Goal: Information Seeking & Learning: Learn about a topic

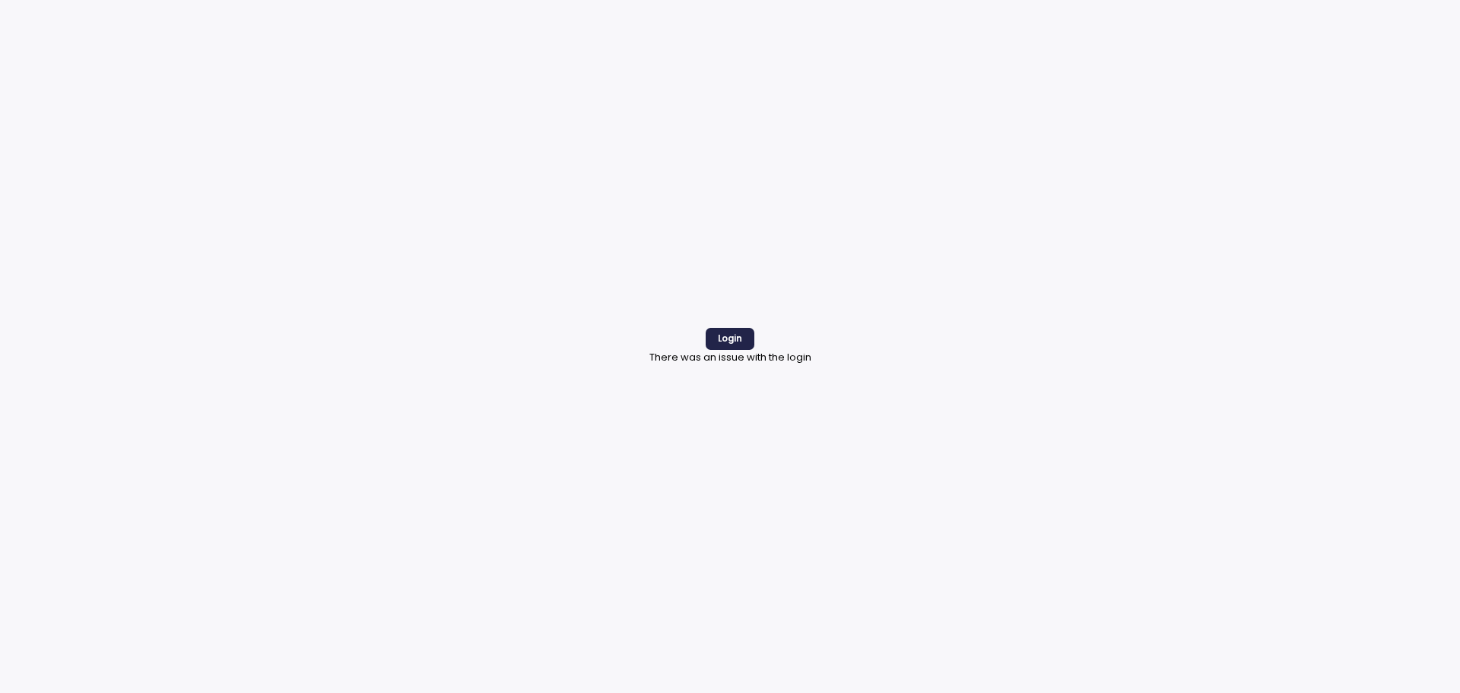
click at [739, 332] on span "Login" at bounding box center [730, 339] width 24 height 21
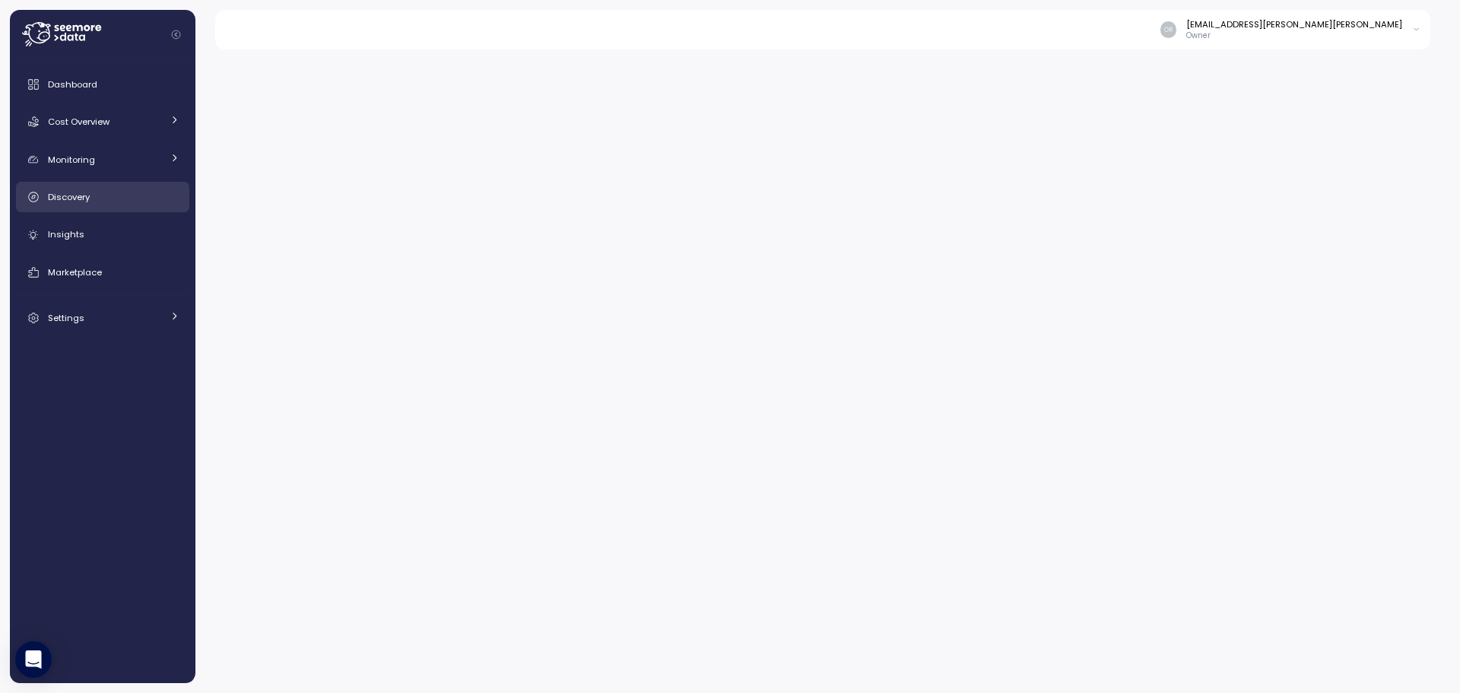
click at [93, 200] on div "Discovery" at bounding box center [114, 196] width 132 height 15
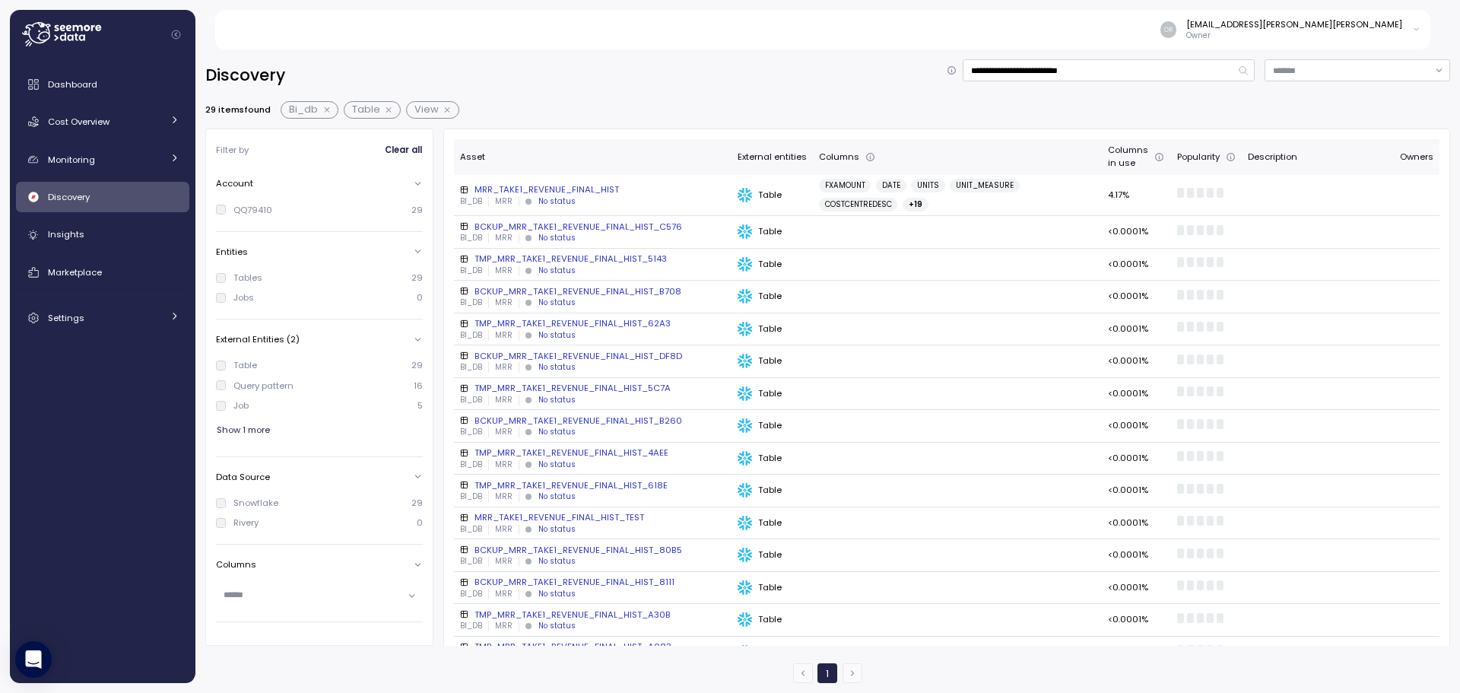
click at [722, 21] on div "[EMAIL_ADDRESS][PERSON_NAME][PERSON_NAME] Owner" at bounding box center [832, 30] width 1199 height 40
click at [1081, 71] on input "**********" at bounding box center [1109, 70] width 292 height 22
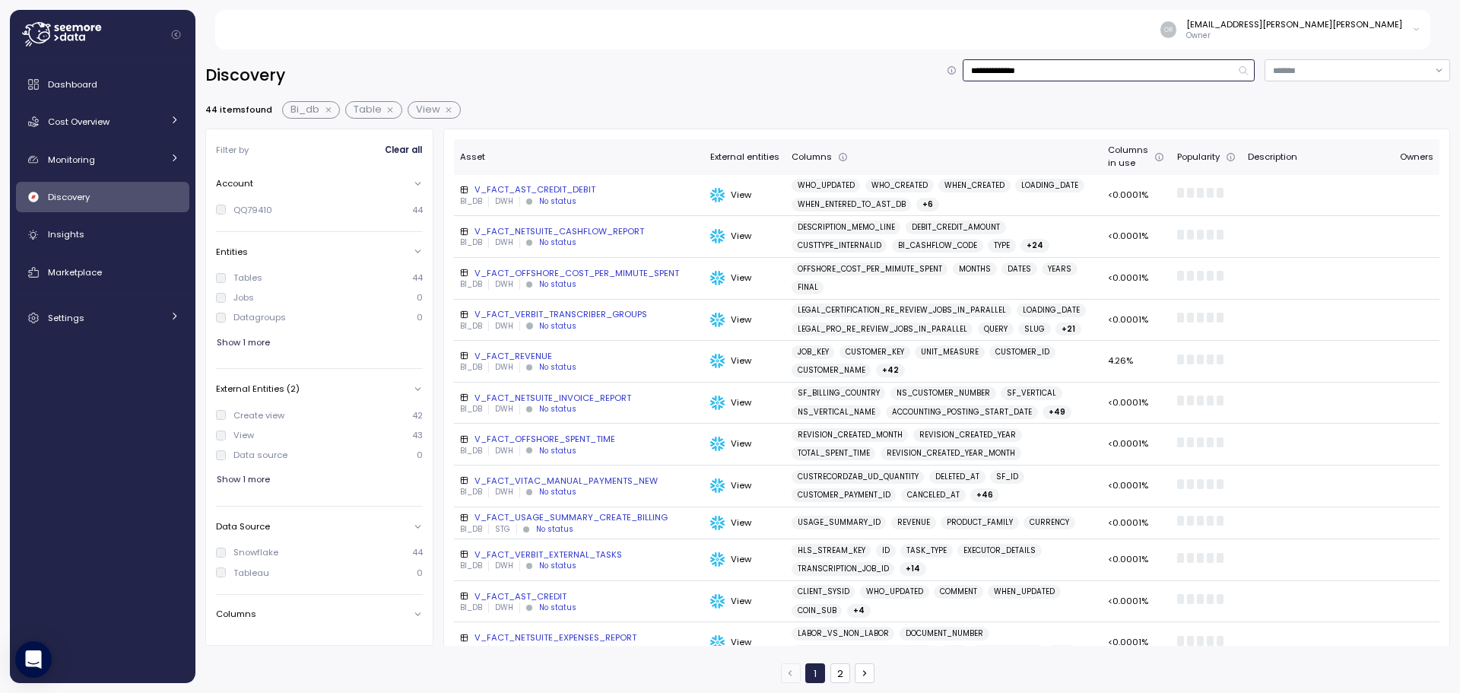
click at [1080, 71] on input "**********" at bounding box center [1109, 70] width 292 height 22
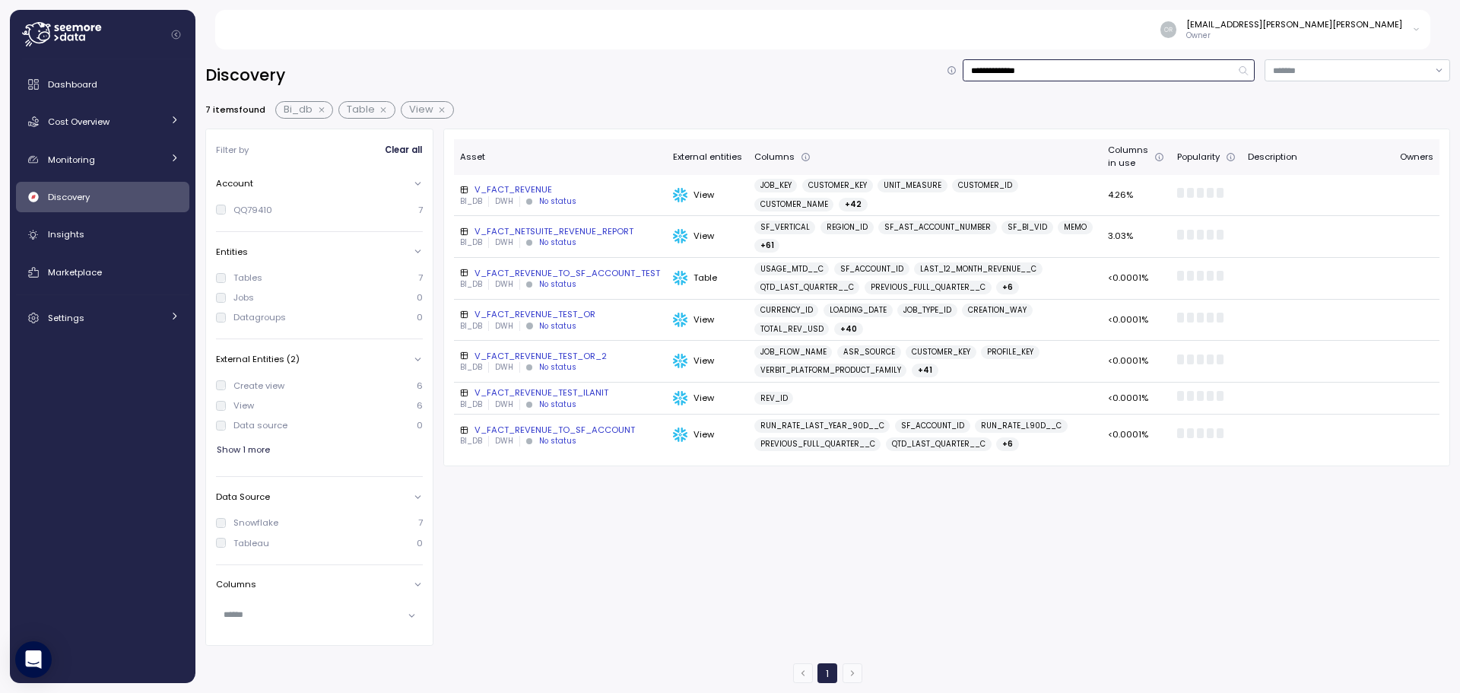
type input "**********"
click at [505, 190] on div "V_FACT_REVENUE" at bounding box center [560, 189] width 201 height 12
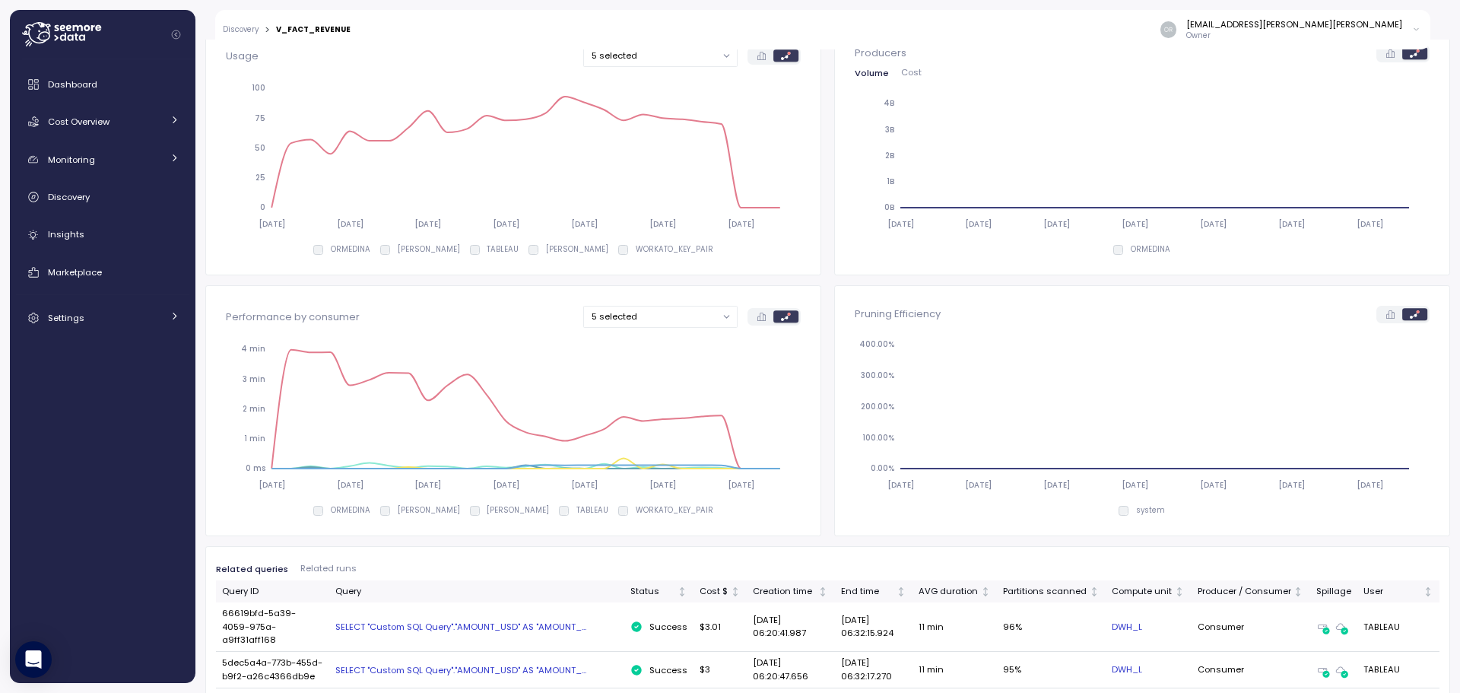
scroll to position [152, 0]
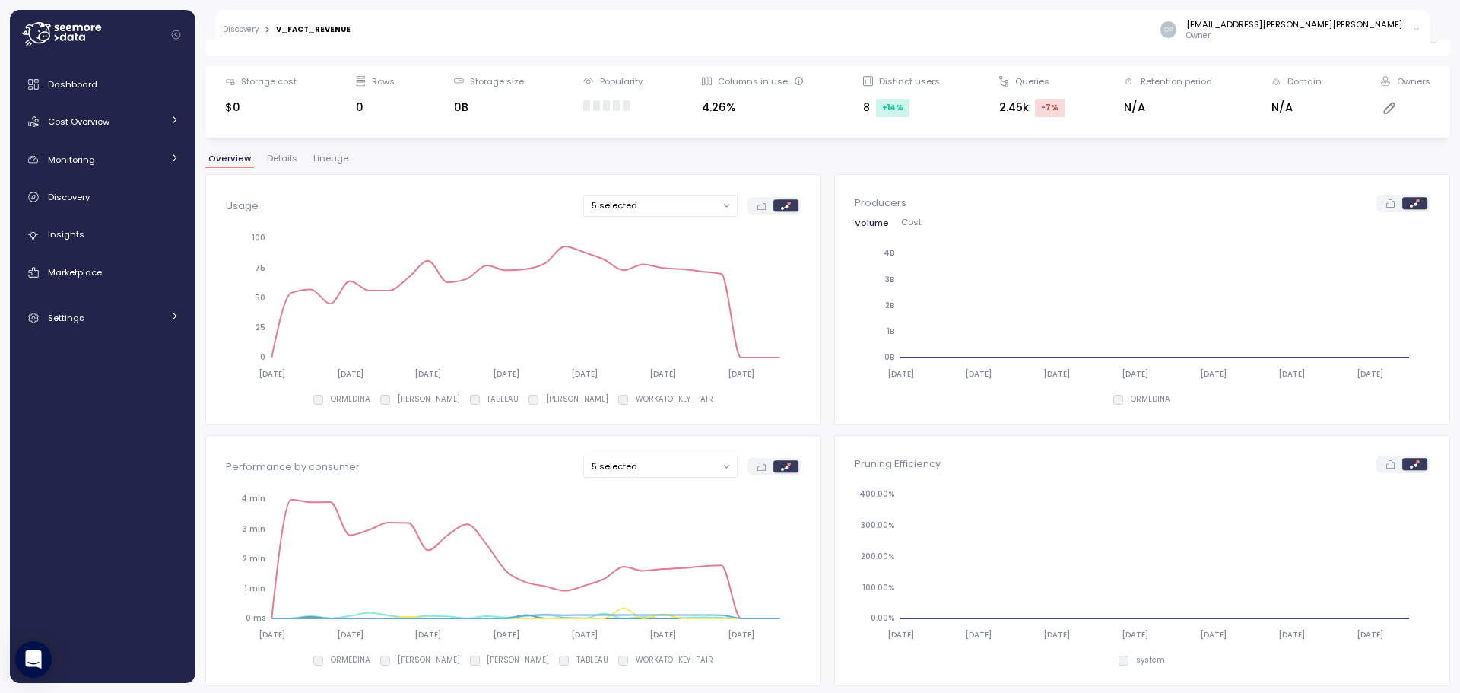
click at [335, 160] on span "Lineage" at bounding box center [330, 158] width 35 height 8
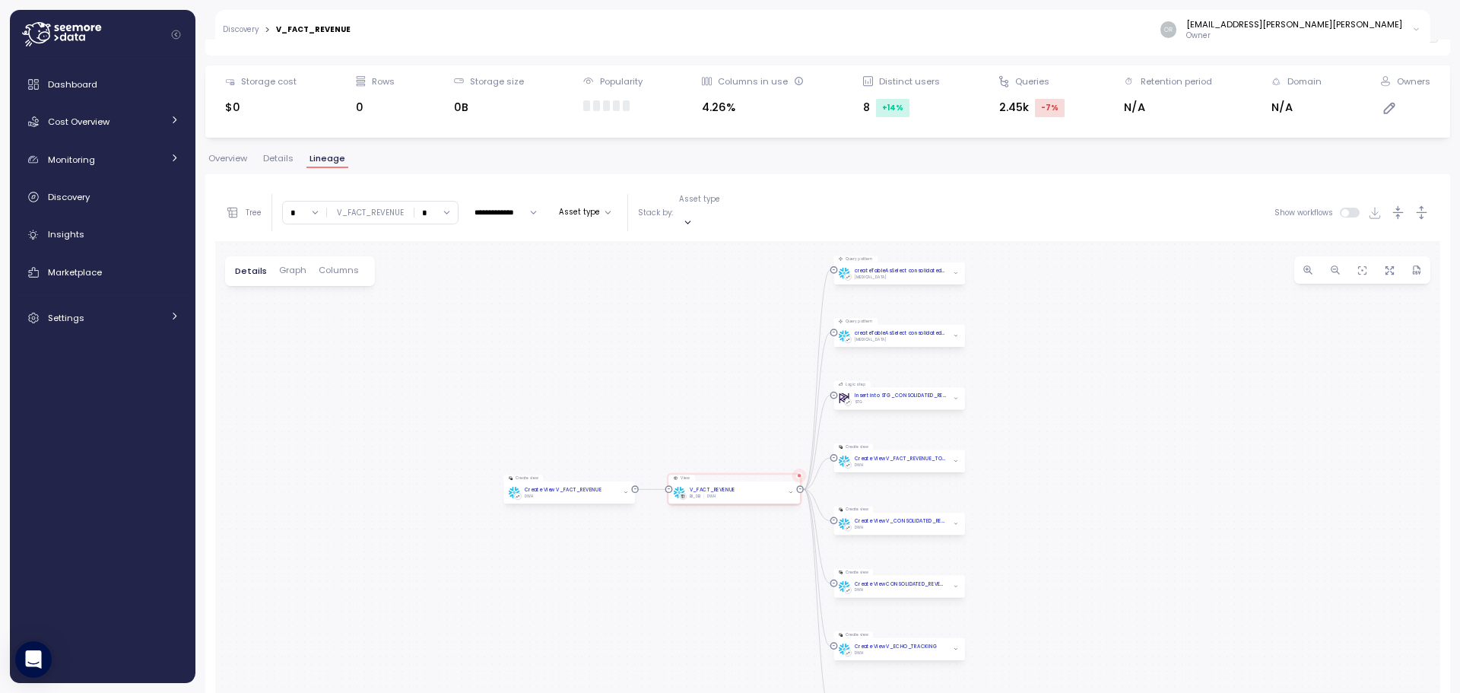
drag, startPoint x: 792, startPoint y: 601, endPoint x: 713, endPoint y: 573, distance: 83.0
click at [713, 573] on div "Create view Create View V_FACT_REVENUE DWH View V_FACT_REVENUE BI_DB DWH Query …" at bounding box center [827, 529] width 1225 height 576
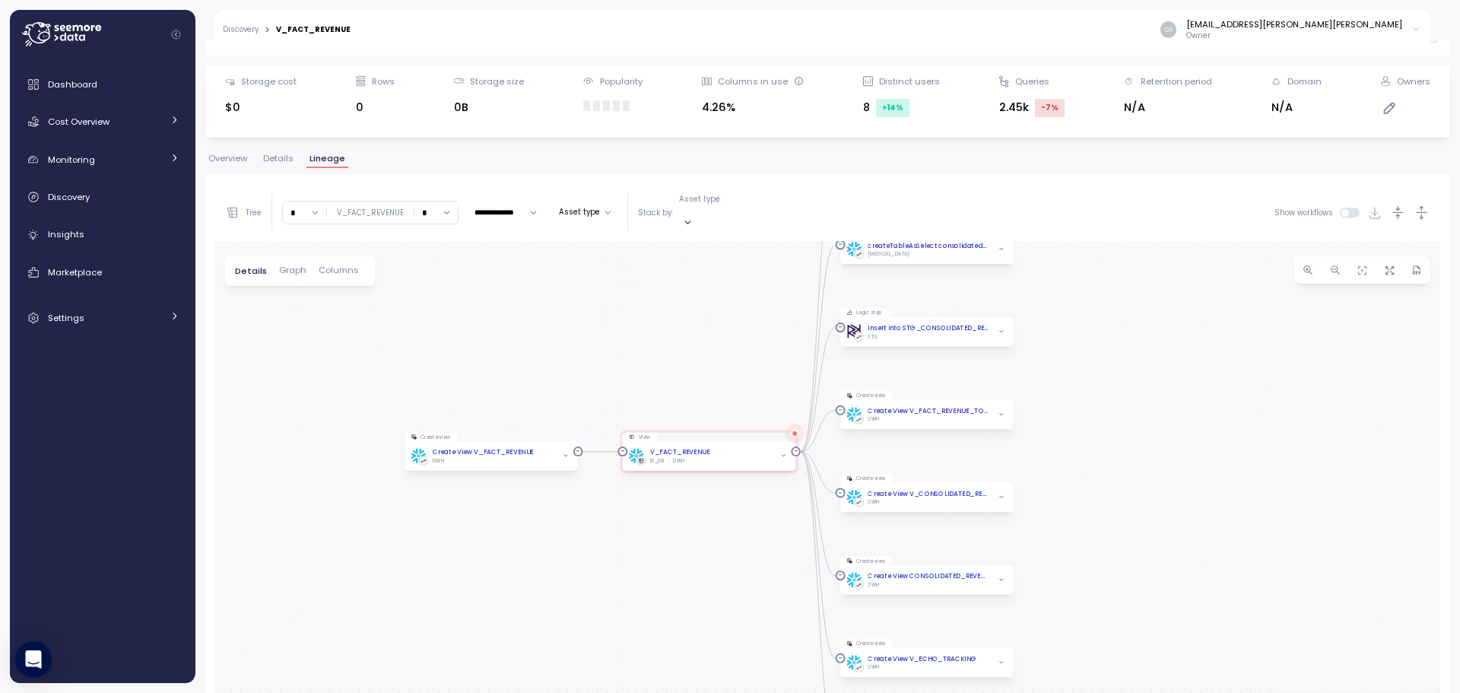
click at [449, 210] on input "*" at bounding box center [435, 213] width 43 height 22
click at [433, 320] on div "3" at bounding box center [434, 316] width 23 height 12
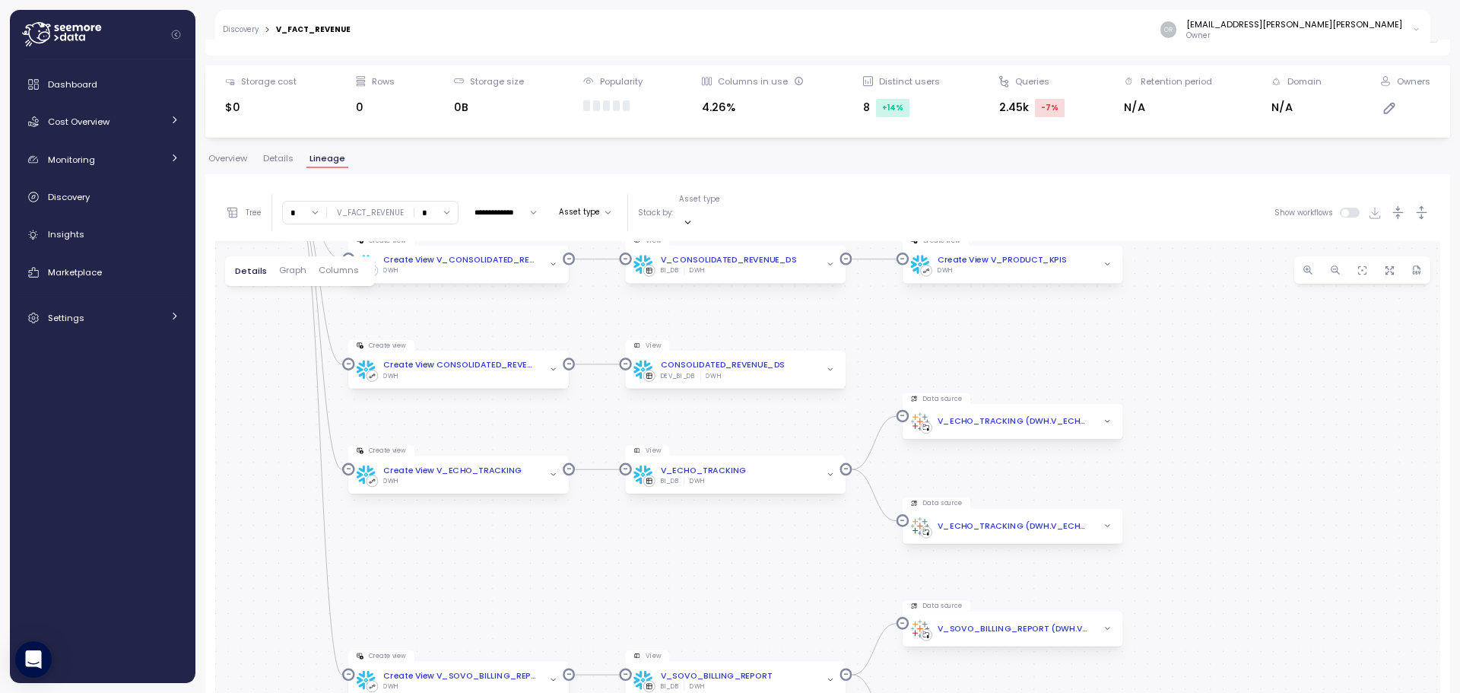
drag, startPoint x: 1265, startPoint y: 537, endPoint x: 1208, endPoint y: 281, distance: 262.7
click at [1208, 281] on div "Create view Create View V_FACT_REVENUE DWH View V_FACT_REVENUE BI_DB DWH Query …" at bounding box center [827, 529] width 1225 height 576
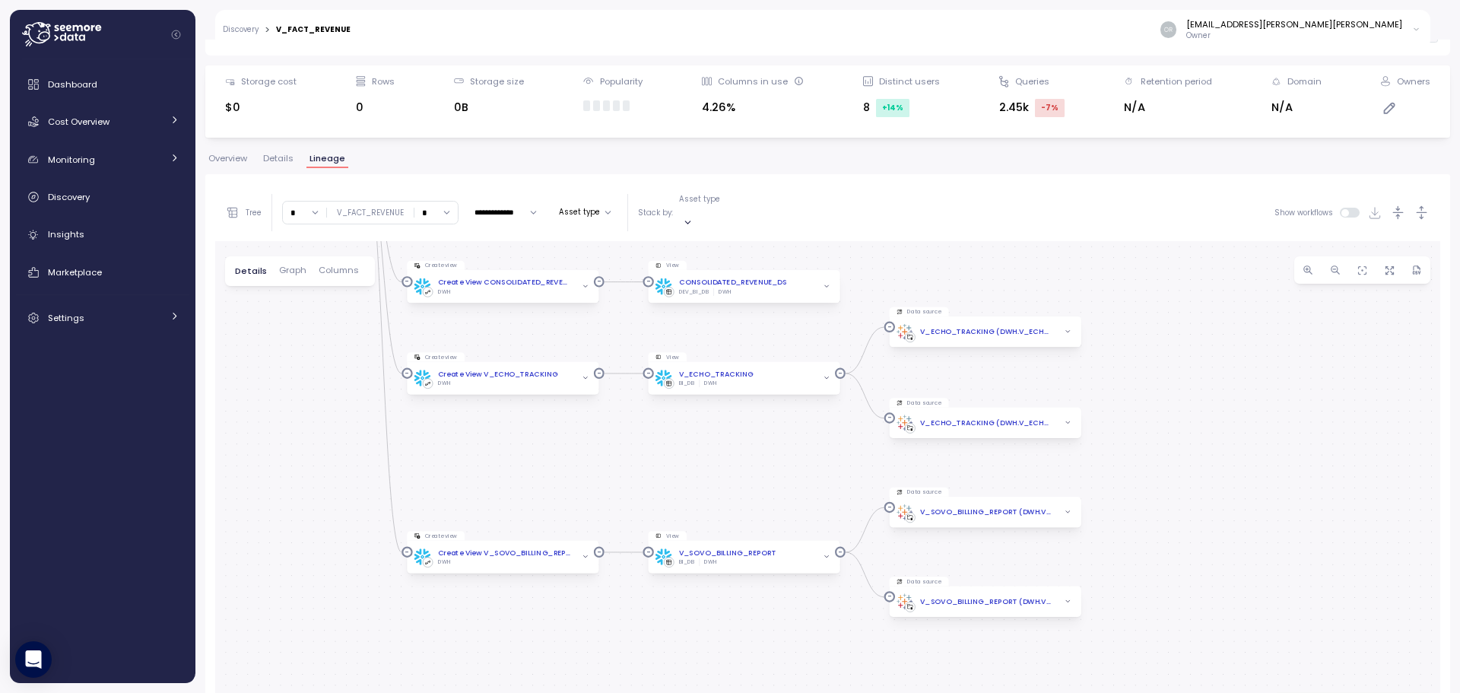
drag, startPoint x: 1178, startPoint y: 586, endPoint x: 1144, endPoint y: 483, distance: 108.2
click at [1144, 483] on div "Create view Create View V_FACT_REVENUE DWH View V_FACT_REVENUE BI_DB DWH Query …" at bounding box center [827, 529] width 1225 height 576
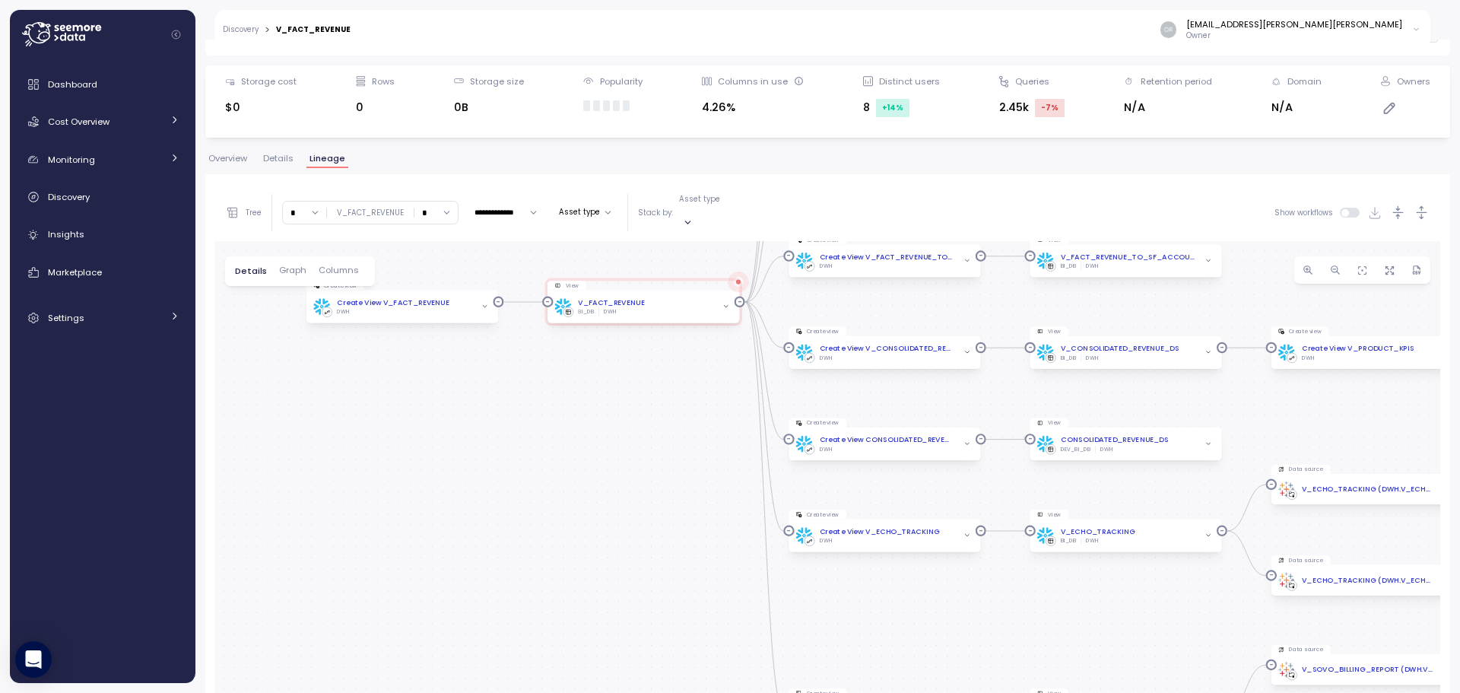
drag, startPoint x: 573, startPoint y: 479, endPoint x: 956, endPoint y: 638, distance: 414.2
click at [956, 638] on div "Create view Create View V_FACT_REVENUE DWH View V_FACT_REVENUE BI_DB DWH Query …" at bounding box center [827, 529] width 1225 height 576
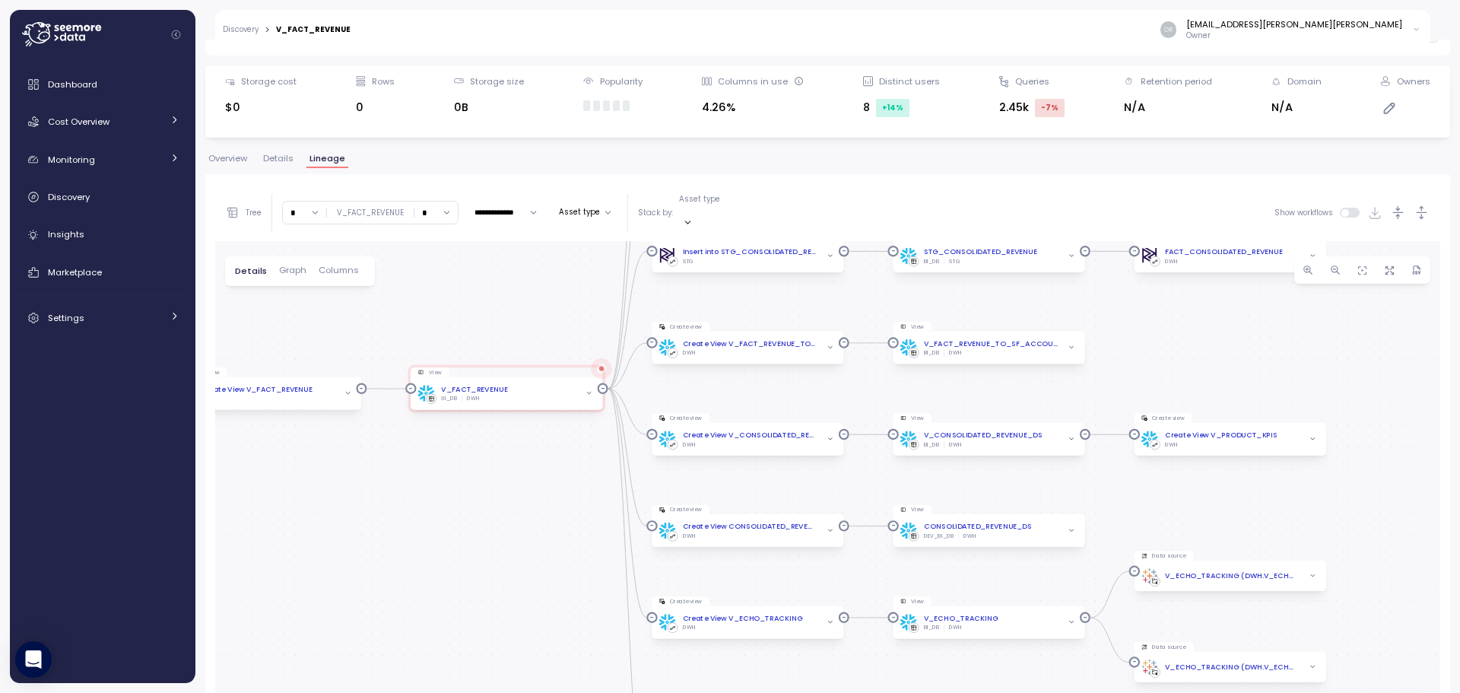
drag, startPoint x: 586, startPoint y: 522, endPoint x: 484, endPoint y: 597, distance: 126.7
click at [484, 597] on div "Create view Create View V_FACT_REVENUE DWH View V_FACT_REVENUE BI_DB DWH Query …" at bounding box center [827, 529] width 1225 height 576
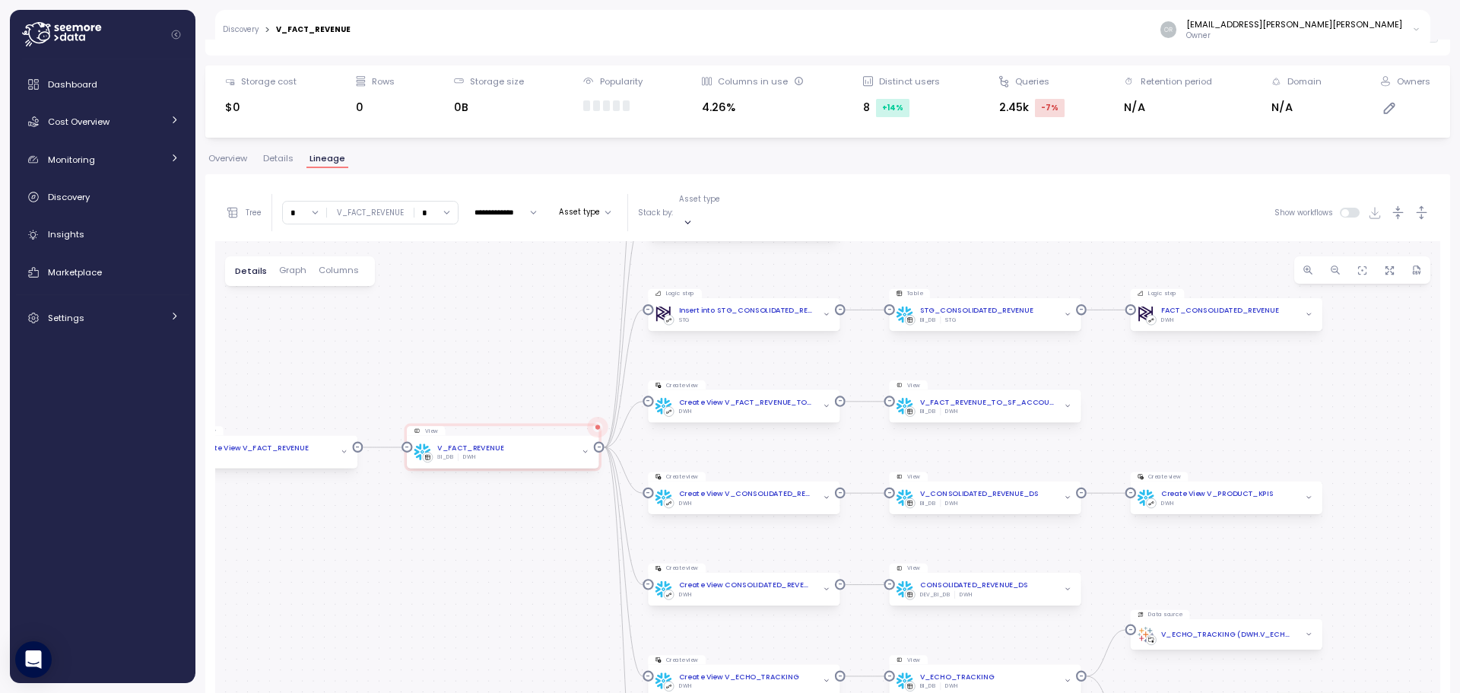
drag, startPoint x: 758, startPoint y: 378, endPoint x: 754, endPoint y: 438, distance: 60.3
click at [754, 438] on div "Create view Create View V_FACT_REVENUE DWH View V_FACT_REVENUE BI_DB DWH Query …" at bounding box center [827, 529] width 1225 height 576
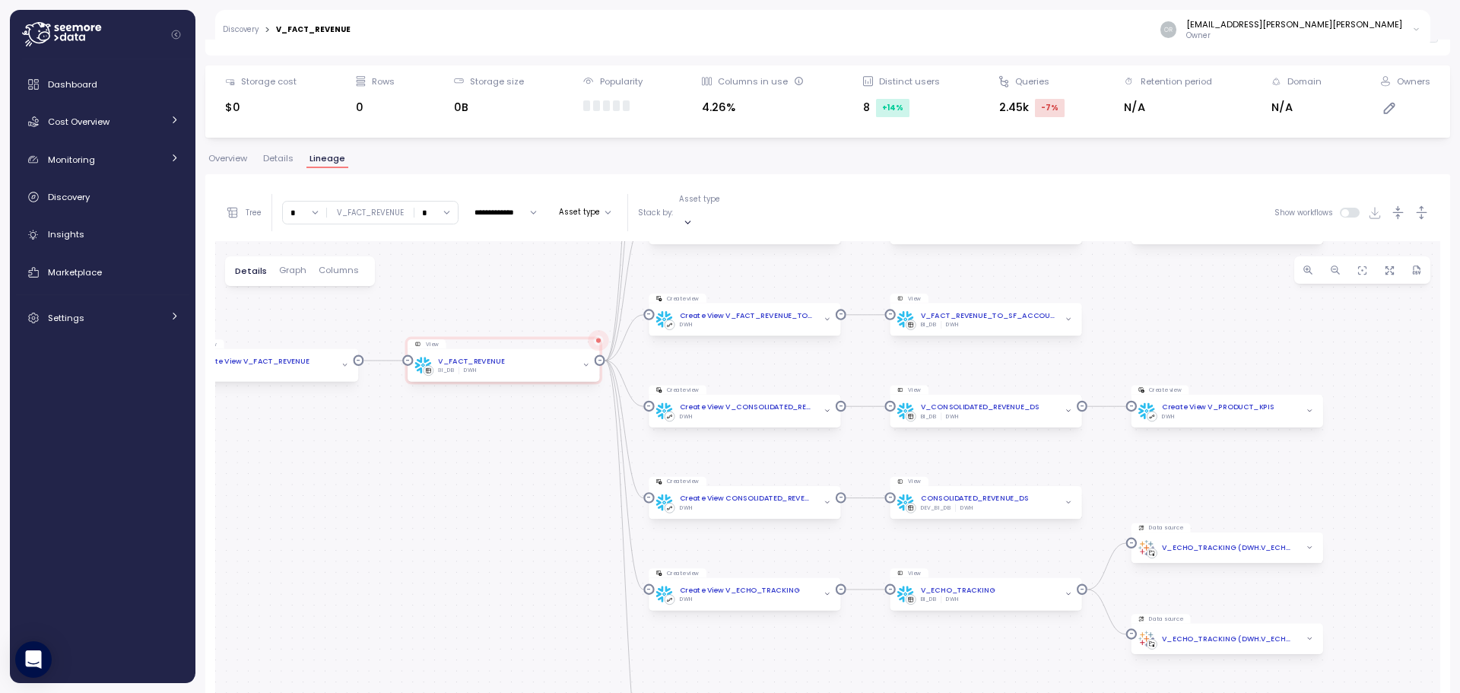
drag, startPoint x: 576, startPoint y: 649, endPoint x: 578, endPoint y: 561, distance: 88.2
click at [578, 561] on div "Create view Create View V_FACT_REVENUE DWH View V_FACT_REVENUE BI_DB DWH Query …" at bounding box center [827, 529] width 1225 height 576
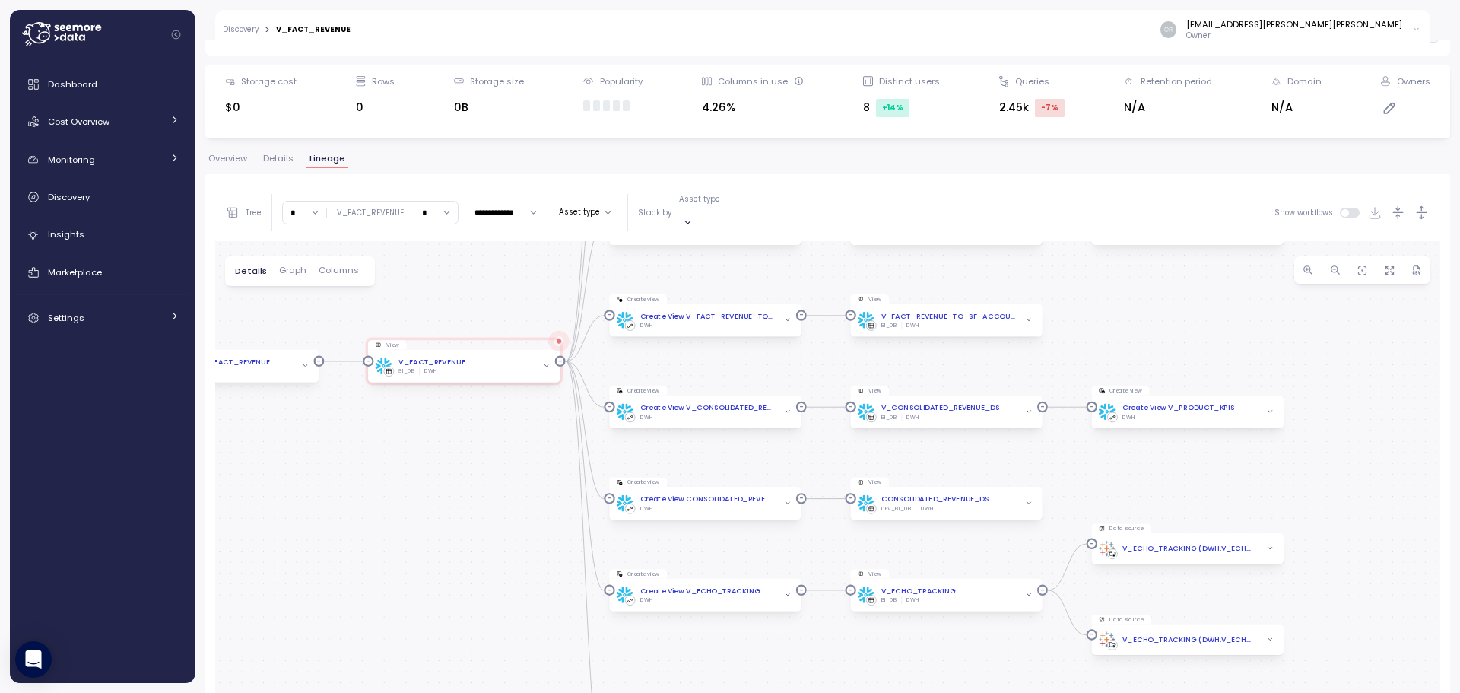
drag, startPoint x: 999, startPoint y: 441, endPoint x: 960, endPoint y: 442, distance: 39.6
click at [960, 442] on div "Create view Create View V_FACT_REVENUE DWH View V_FACT_REVENUE BI_DB DWH Query …" at bounding box center [827, 529] width 1225 height 576
click at [445, 206] on input "*" at bounding box center [435, 213] width 43 height 22
click at [434, 337] on div "4" at bounding box center [434, 336] width 23 height 12
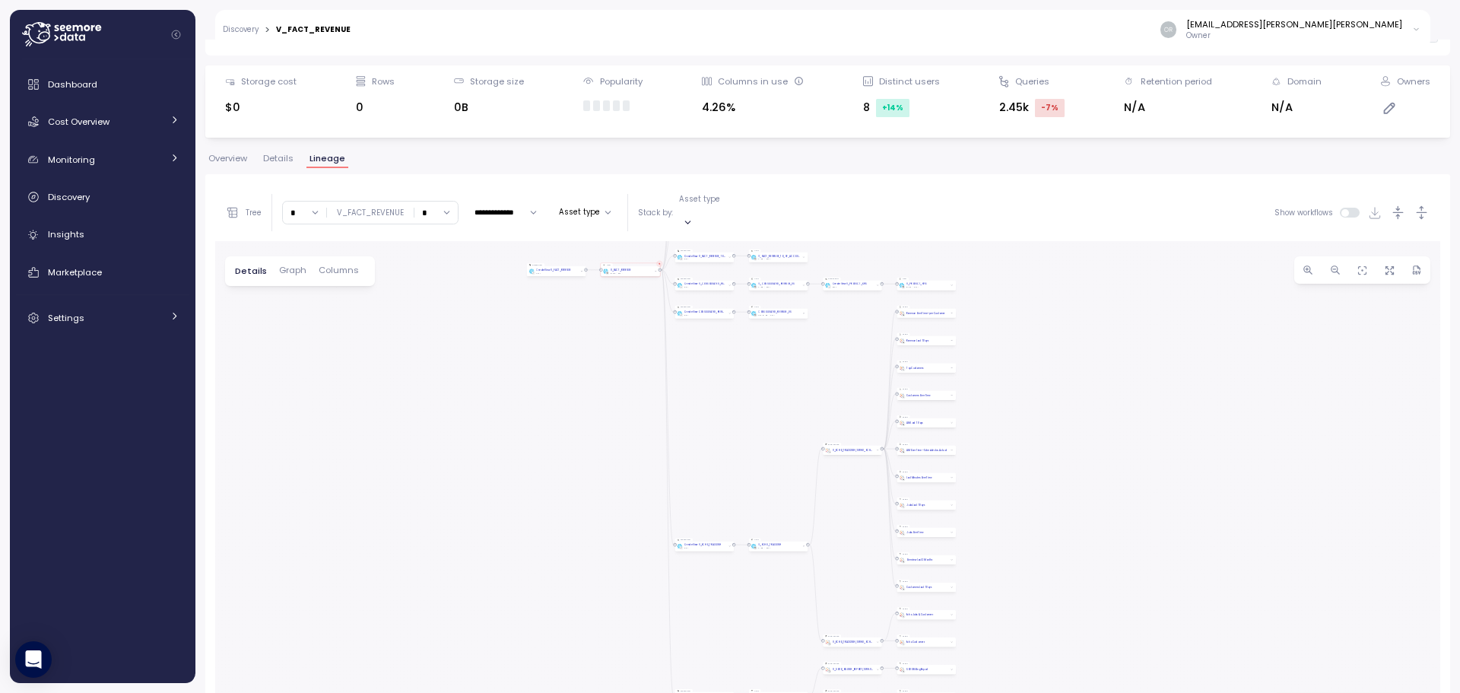
drag, startPoint x: 1151, startPoint y: 531, endPoint x: 1071, endPoint y: 428, distance: 130.5
click at [1071, 428] on div "Create view Create View V_FACT_REVENUE DWH View V_FACT_REVENUE BI_DB DWH Query …" at bounding box center [827, 529] width 1225 height 576
drag, startPoint x: 829, startPoint y: 529, endPoint x: 830, endPoint y: 605, distance: 76.1
click at [830, 605] on div "Create view Create View V_FACT_REVENUE DWH View V_FACT_REVENUE BI_DB DWH Query …" at bounding box center [827, 529] width 1225 height 576
drag, startPoint x: 809, startPoint y: 493, endPoint x: 822, endPoint y: 243, distance: 250.5
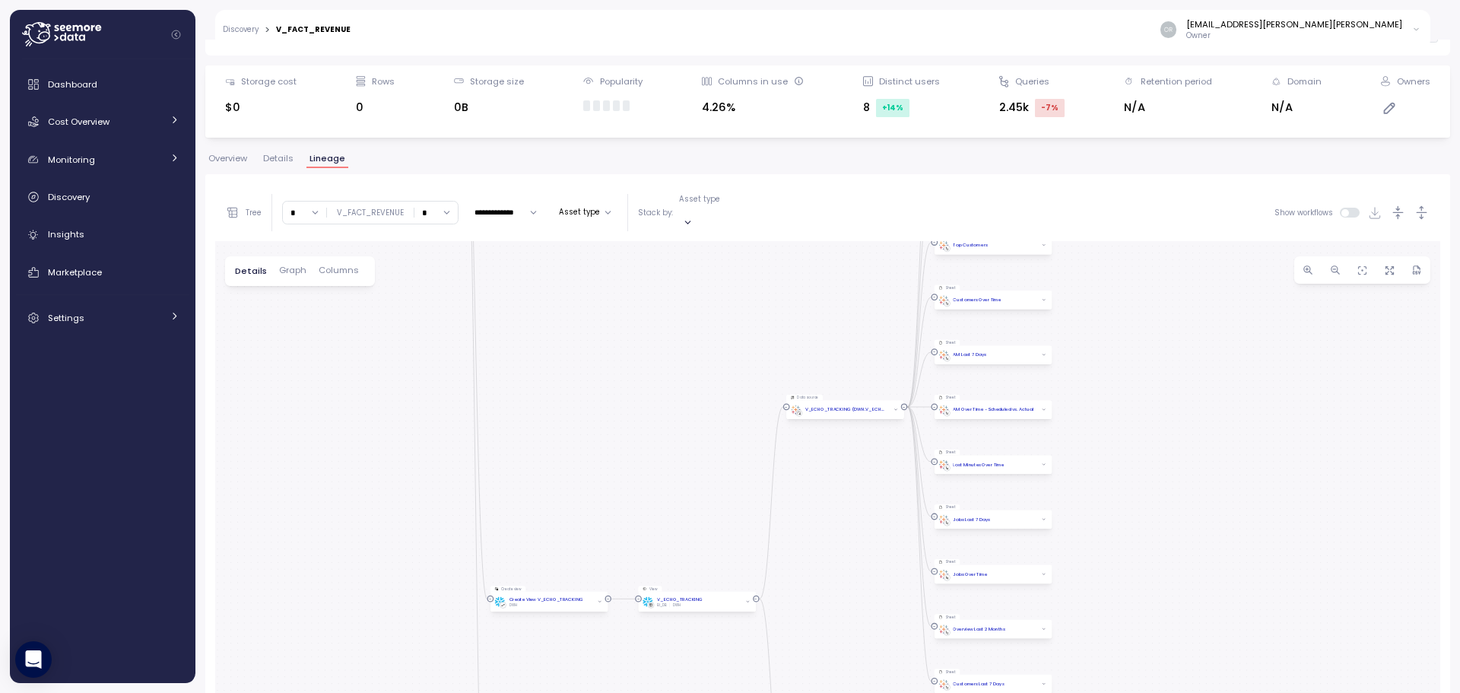
click at [822, 243] on div "Create view Create View V_FACT_REVENUE DWH View V_FACT_REVENUE BI_DB DWH Query …" at bounding box center [827, 529] width 1225 height 576
drag, startPoint x: 810, startPoint y: 554, endPoint x: 786, endPoint y: 263, distance: 291.5
click at [786, 267] on div "Create view Create View V_FACT_REVENUE DWH View V_FACT_REVENUE BI_DB DWH Query …" at bounding box center [827, 529] width 1225 height 576
drag, startPoint x: 671, startPoint y: 471, endPoint x: 658, endPoint y: 429, distance: 43.8
click at [658, 429] on div "Create view Create View V_FACT_REVENUE DWH View V_FACT_REVENUE BI_DB DWH Query …" at bounding box center [827, 529] width 1225 height 576
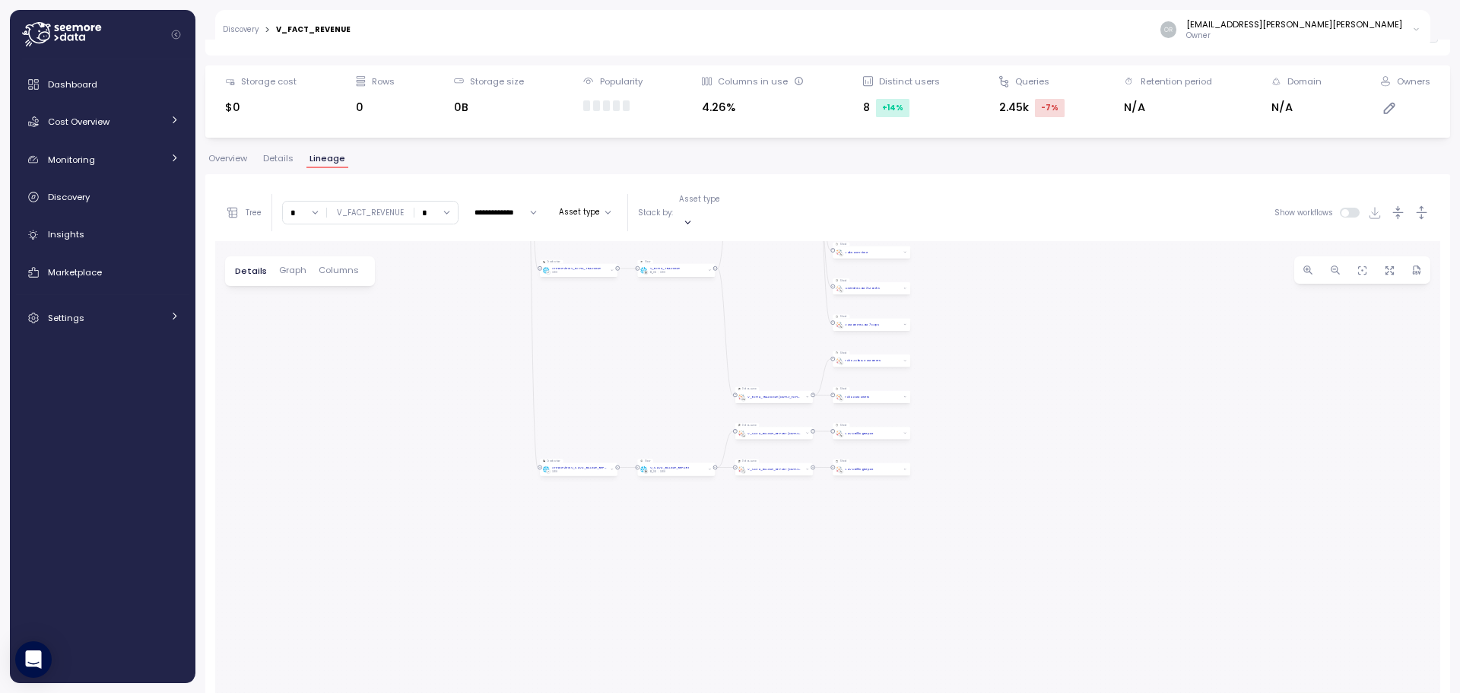
drag, startPoint x: 682, startPoint y: 507, endPoint x: 716, endPoint y: 518, distance: 35.1
click at [734, 561] on div "Create view Create View V_FACT_REVENUE DWH View V_FACT_REVENUE BI_DB DWH Query …" at bounding box center [827, 529] width 1225 height 576
drag, startPoint x: 650, startPoint y: 367, endPoint x: 585, endPoint y: 575, distance: 218.4
click at [580, 589] on div "Create view Create View V_FACT_REVENUE DWH View V_FACT_REVENUE BI_DB DWH Query …" at bounding box center [827, 529] width 1225 height 576
drag, startPoint x: 651, startPoint y: 341, endPoint x: 670, endPoint y: 586, distance: 246.4
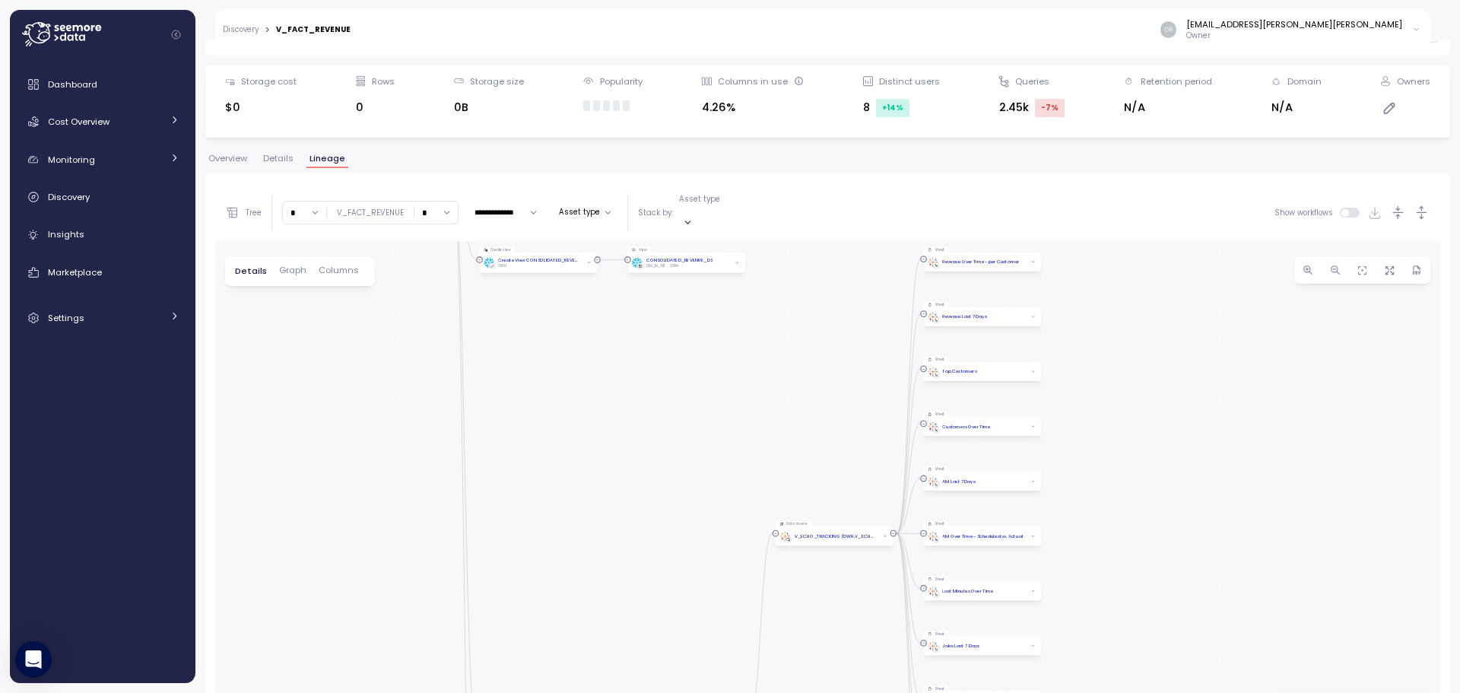
click at [670, 586] on div "Create view Create View V_FACT_REVENUE DWH View V_FACT_REVENUE BI_DB DWH Query …" at bounding box center [827, 529] width 1225 height 576
drag, startPoint x: 666, startPoint y: 365, endPoint x: 674, endPoint y: 590, distance: 225.2
click at [674, 590] on div "Create view Create View V_FACT_REVENUE DWH View V_FACT_REVENUE BI_DB DWH Query …" at bounding box center [827, 529] width 1225 height 576
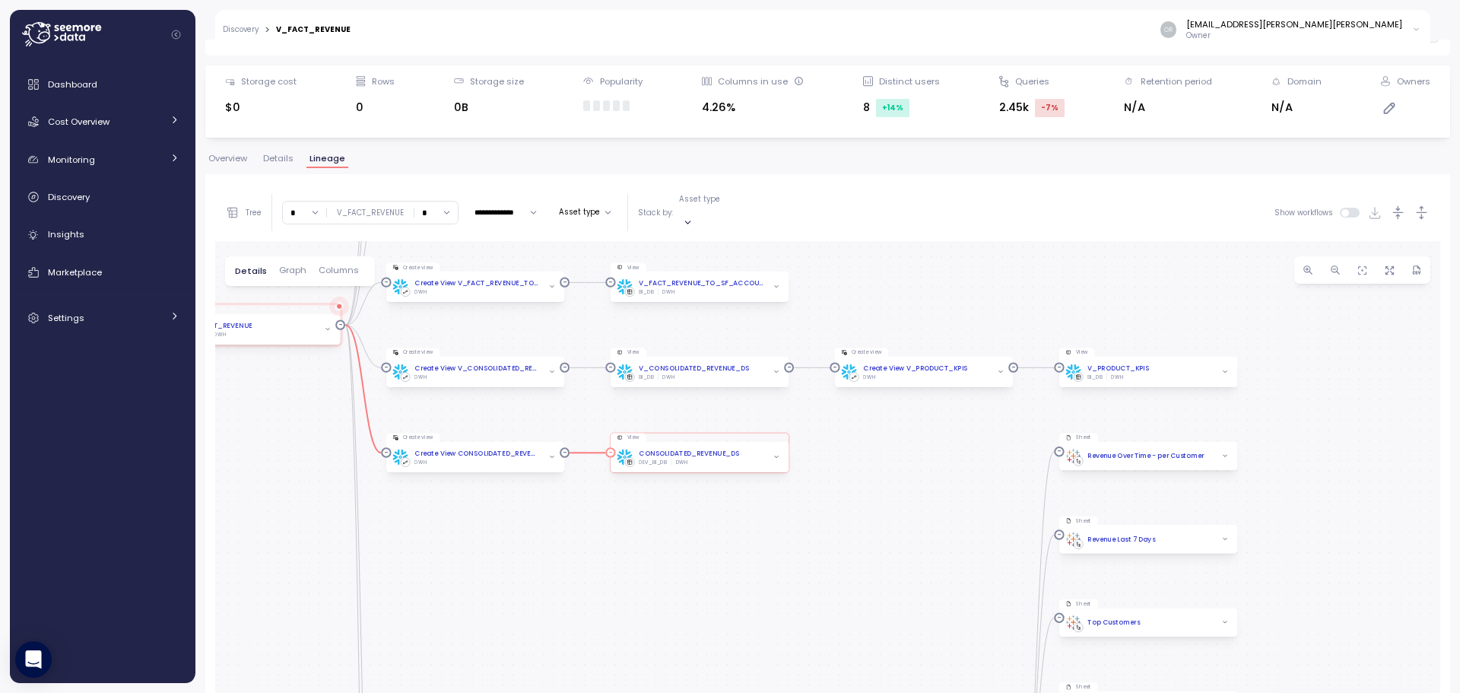
click at [751, 449] on div "CONSOLIDATED_REVENUE_DS DEV_BI_DB DWH" at bounding box center [699, 457] width 165 height 17
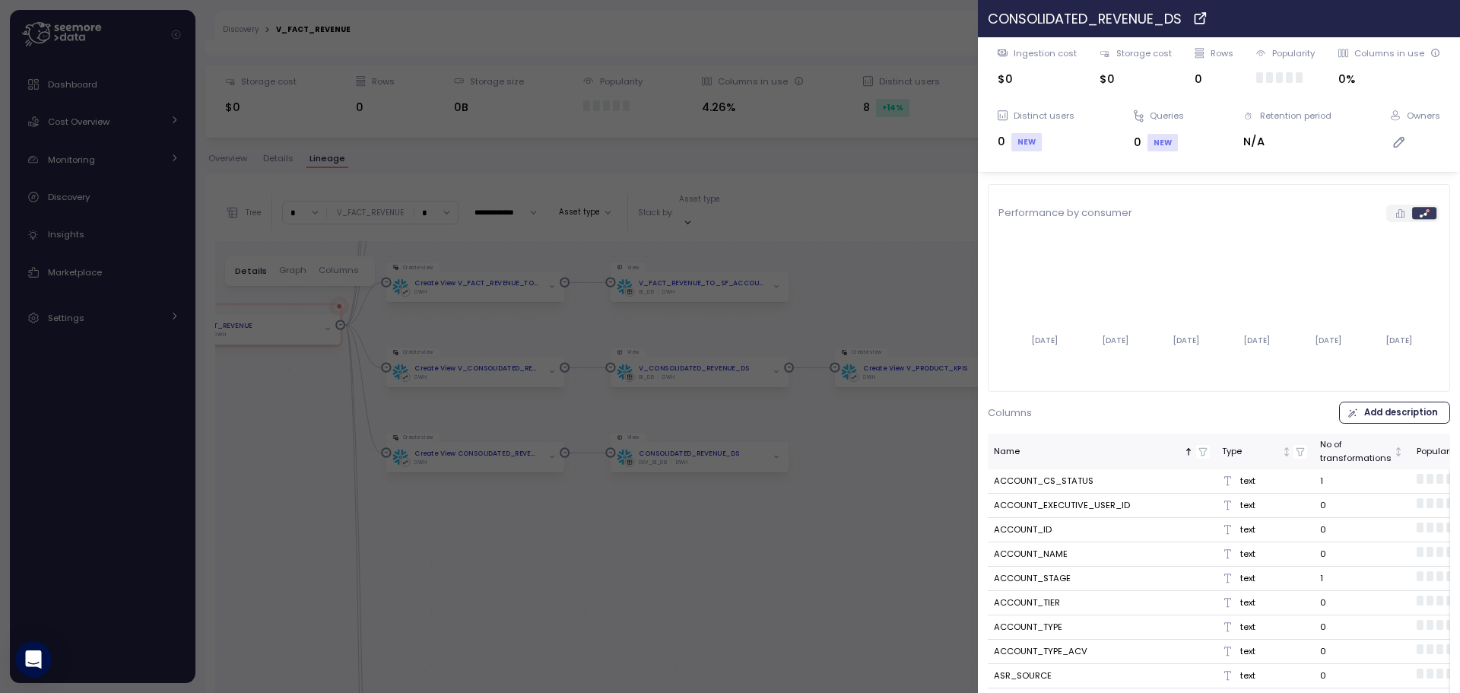
click at [1439, 17] on icon "button" at bounding box center [1445, 18] width 12 height 12
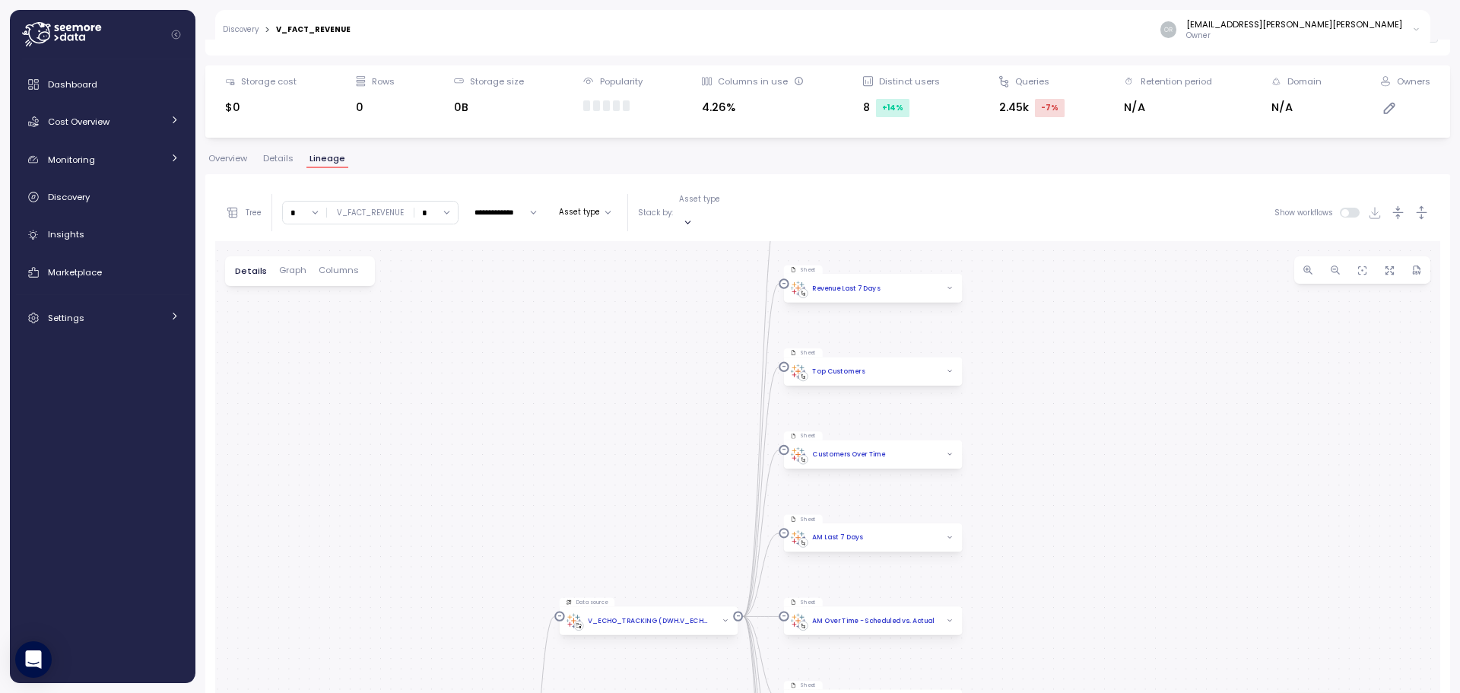
drag, startPoint x: 1366, startPoint y: 478, endPoint x: 1080, endPoint y: 205, distance: 394.8
click at [1080, 205] on div "**********" at bounding box center [827, 500] width 1225 height 633
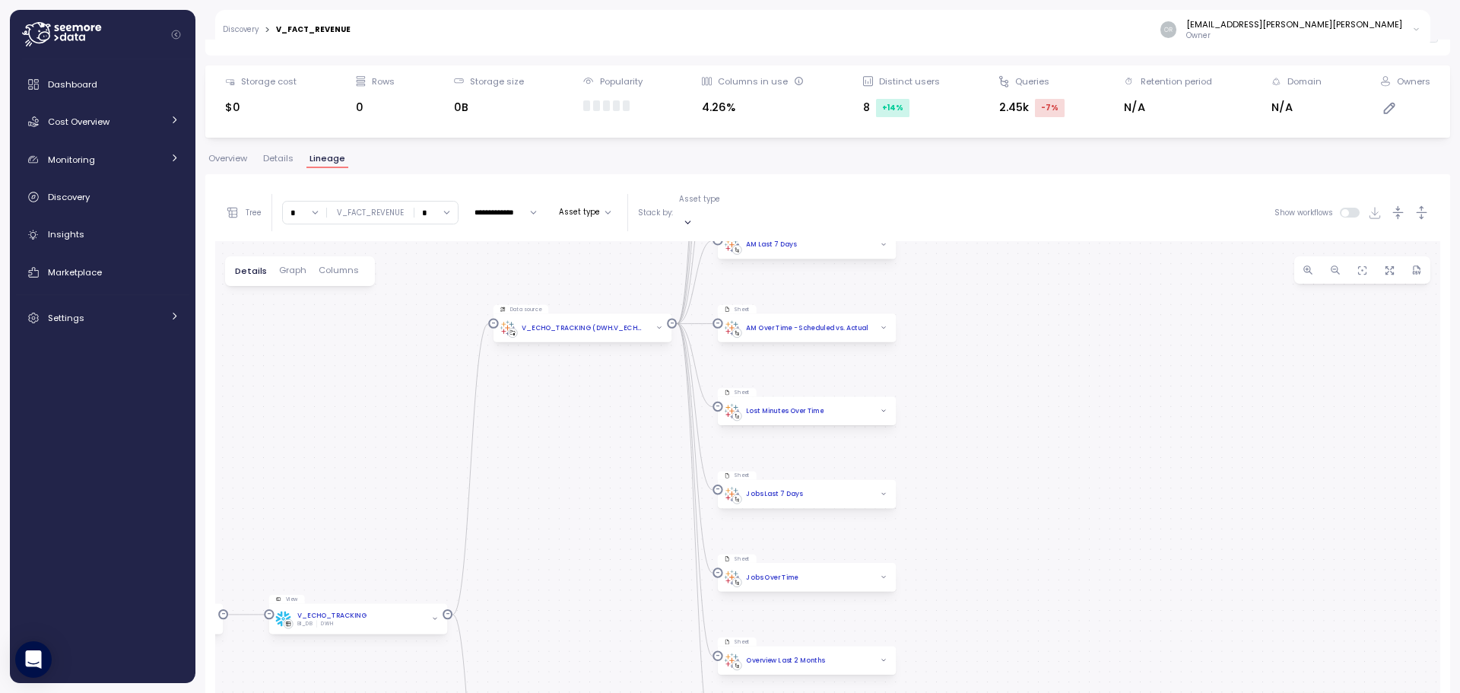
drag, startPoint x: 1096, startPoint y: 508, endPoint x: 1042, endPoint y: 237, distance: 276.8
click at [1042, 241] on div "Create view Create View V_FACT_REVENUE DWH View V_FACT_REVENUE BI_DB DWH Query …" at bounding box center [827, 529] width 1225 height 576
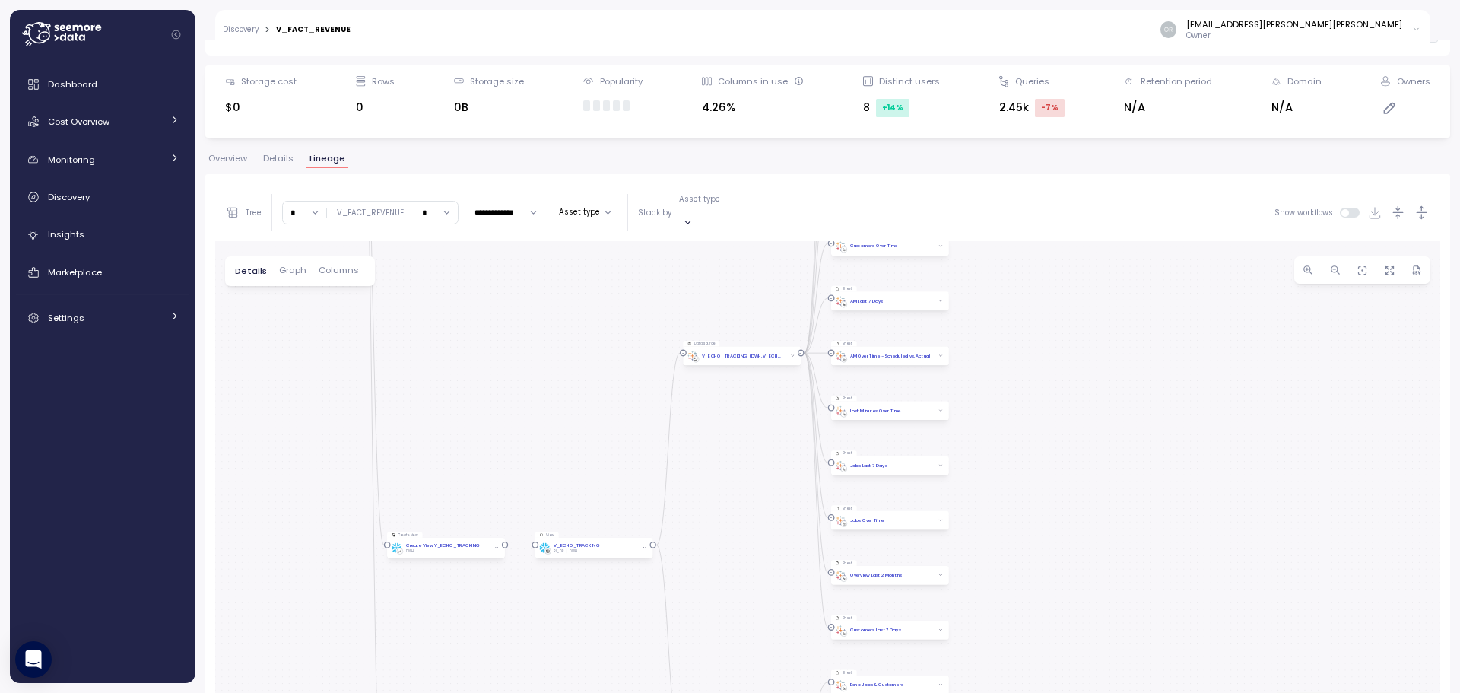
click at [443, 203] on input "*" at bounding box center [435, 213] width 43 height 22
type input "*"
